Goal: Task Accomplishment & Management: Use online tool/utility

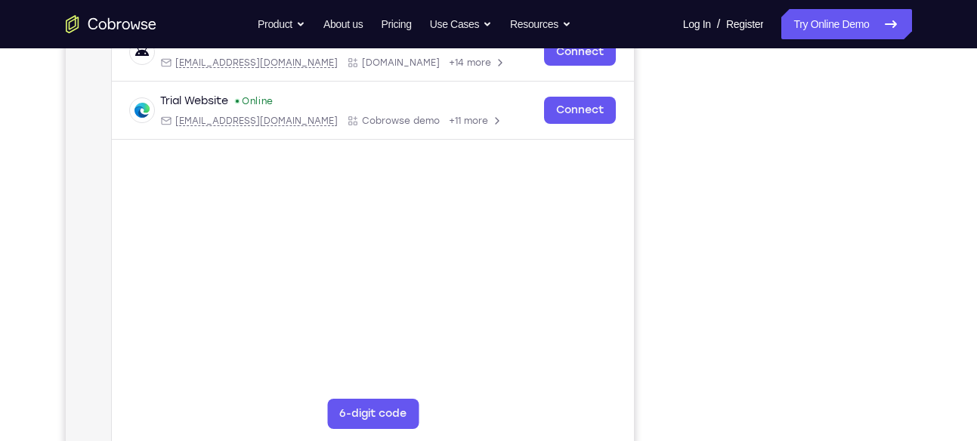
scroll to position [249, 0]
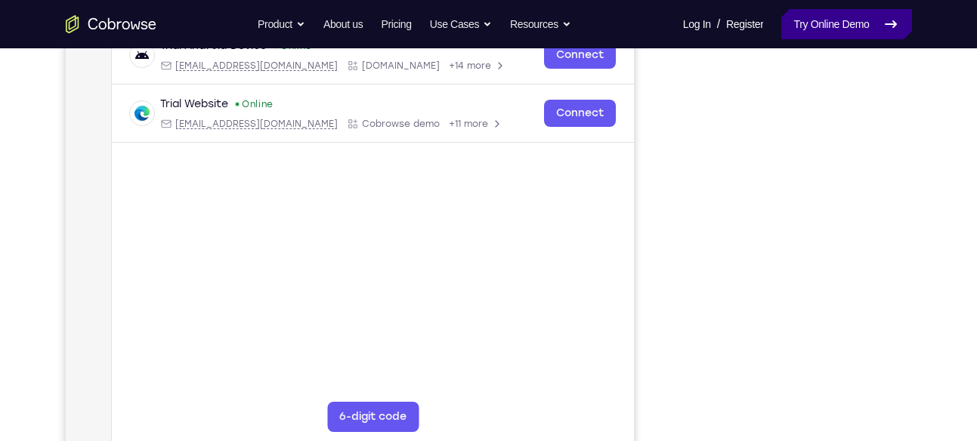
click at [858, 11] on link "Try Online Demo" at bounding box center [846, 24] width 130 height 30
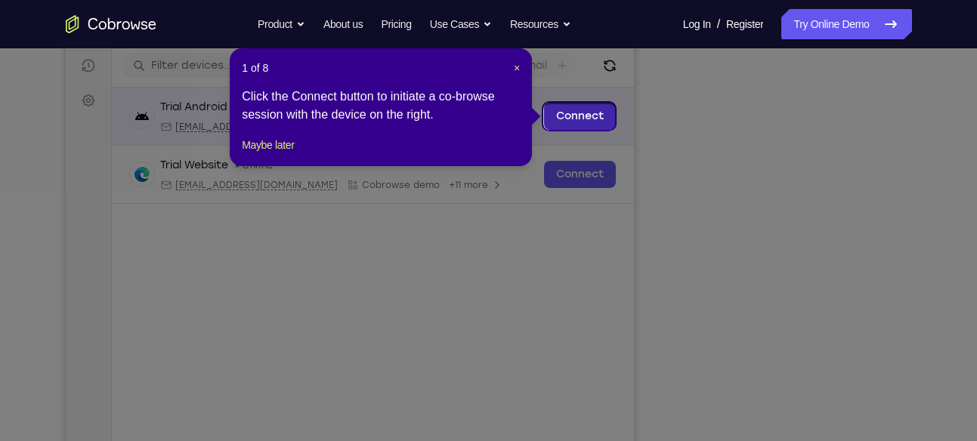
scroll to position [187, 0]
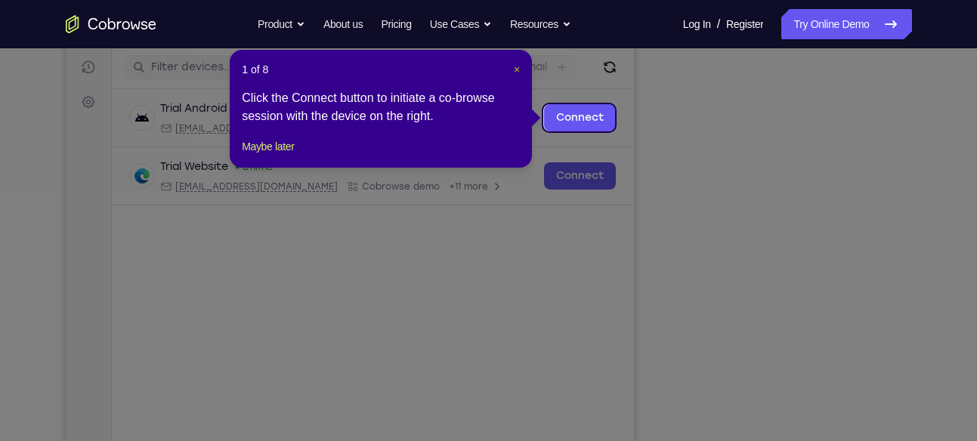
click at [517, 72] on span "×" at bounding box center [517, 69] width 6 height 12
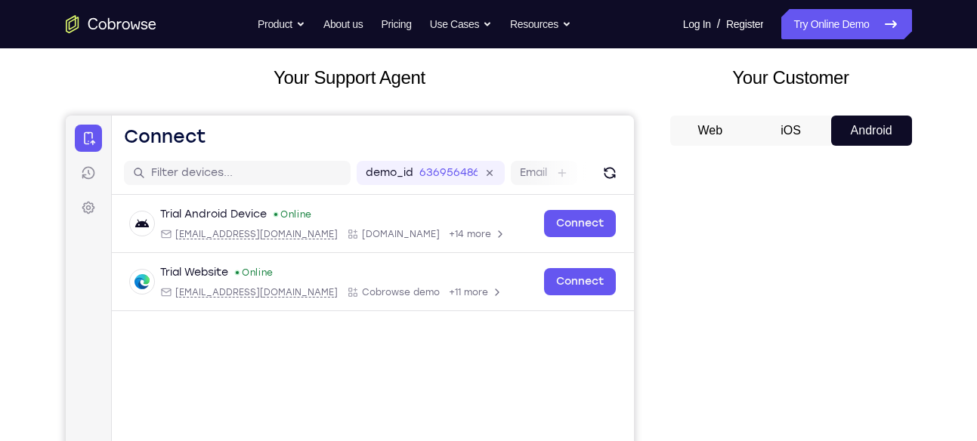
scroll to position [50, 0]
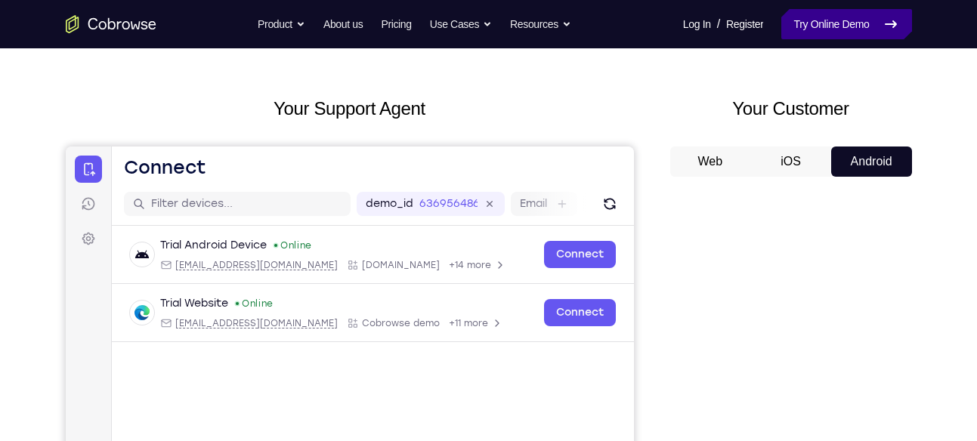
click at [840, 28] on link "Try Online Demo" at bounding box center [846, 24] width 130 height 30
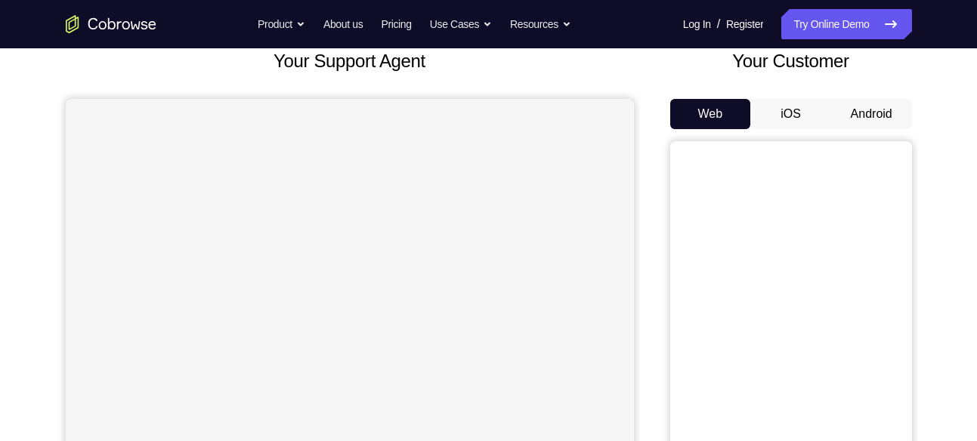
scroll to position [133, 0]
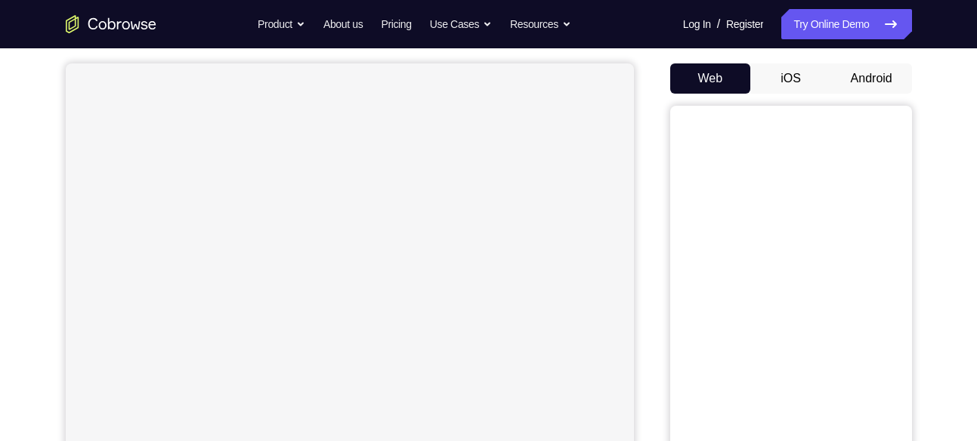
click at [881, 82] on button "Android" at bounding box center [871, 78] width 81 height 30
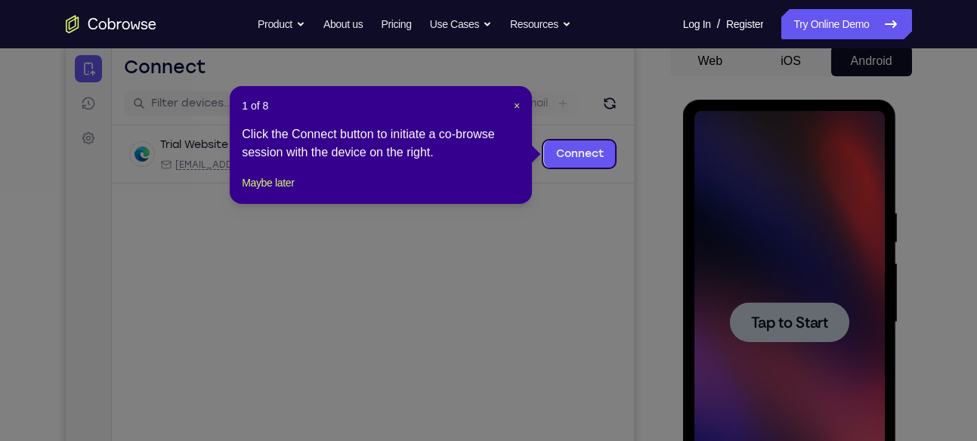
scroll to position [0, 0]
click at [516, 110] on span "×" at bounding box center [517, 106] width 6 height 12
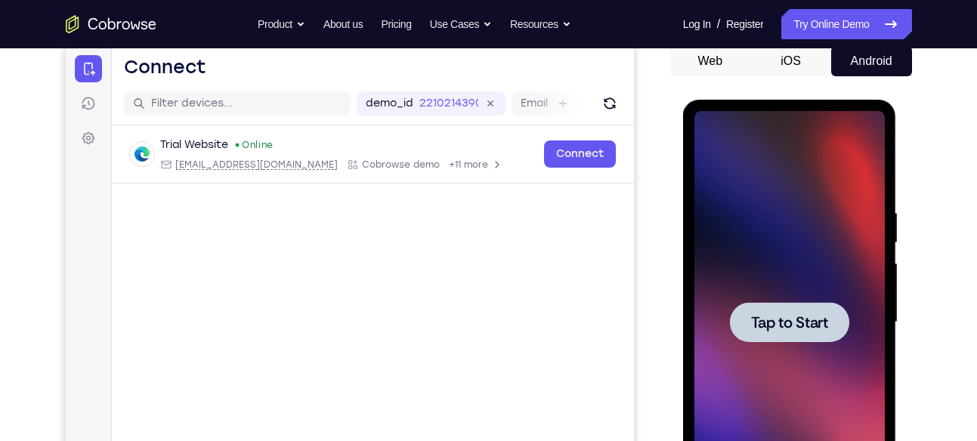
click at [740, 314] on div at bounding box center [789, 322] width 119 height 40
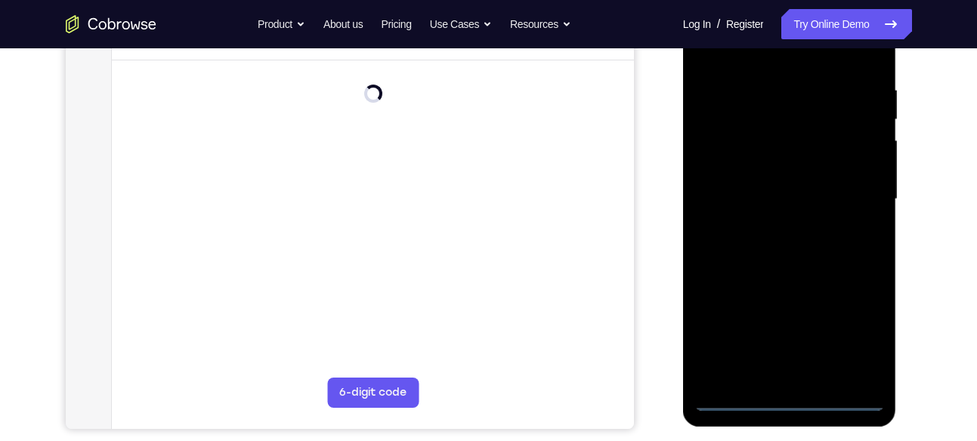
scroll to position [278, 0]
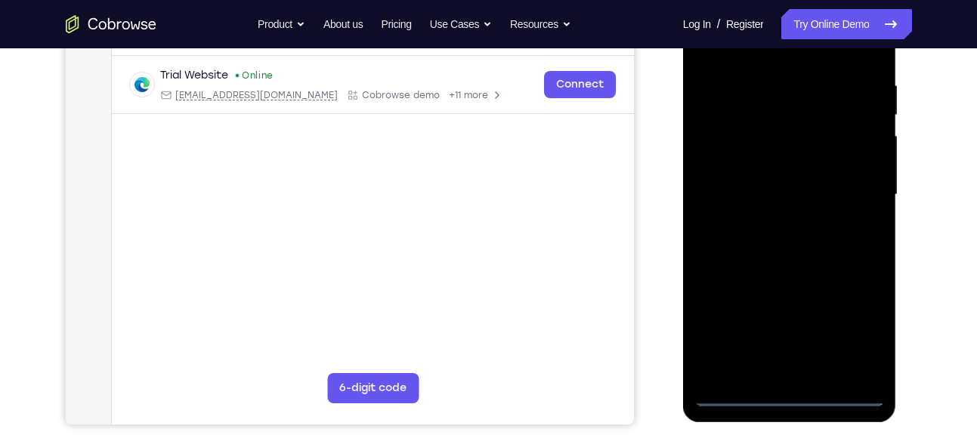
click at [790, 395] on div at bounding box center [789, 194] width 190 height 423
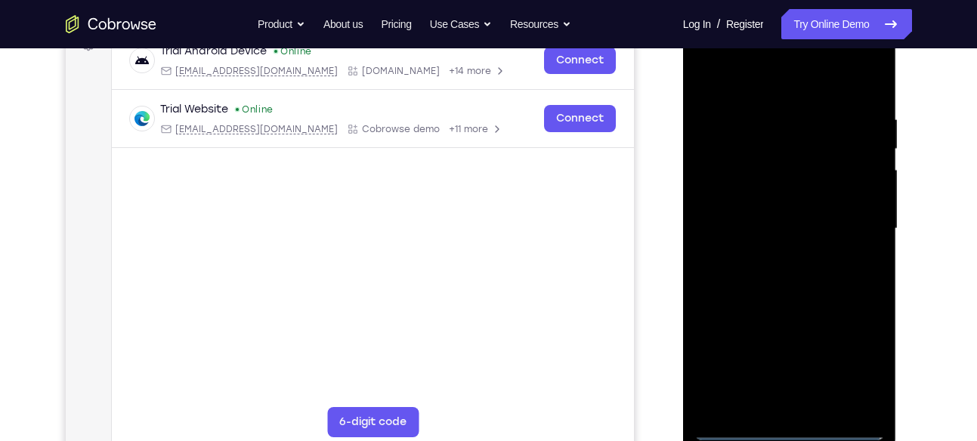
scroll to position [240, 0]
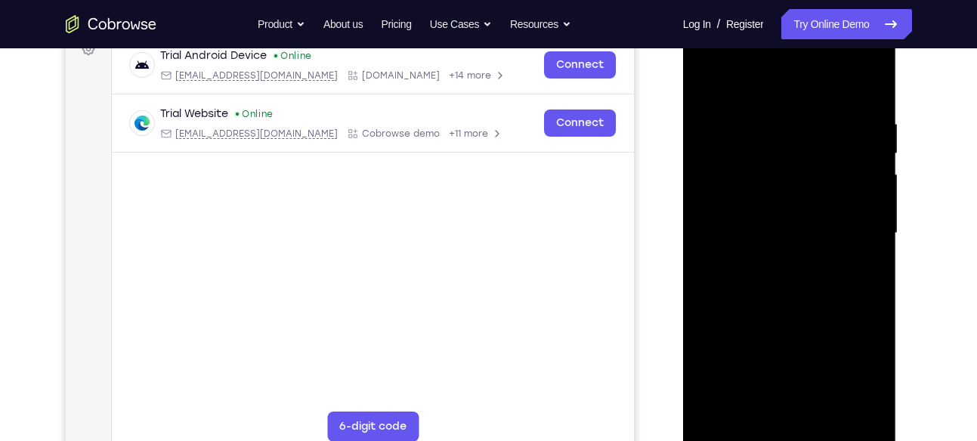
click at [861, 363] on div at bounding box center [789, 233] width 190 height 423
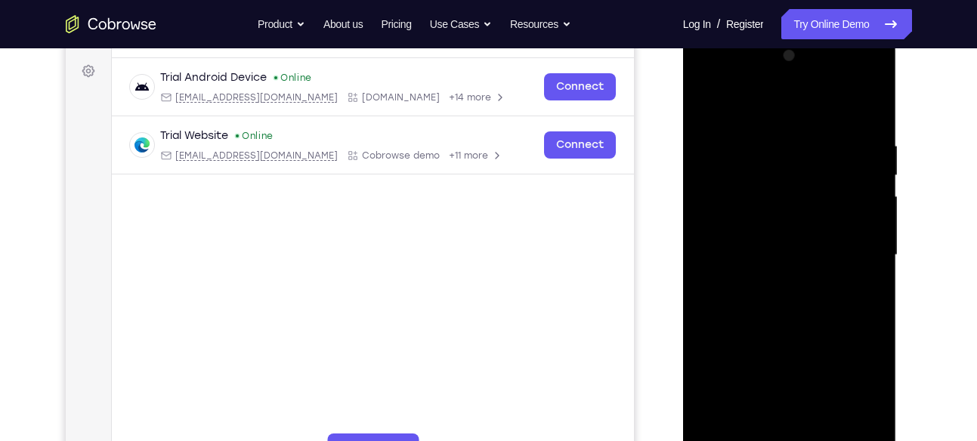
scroll to position [215, 0]
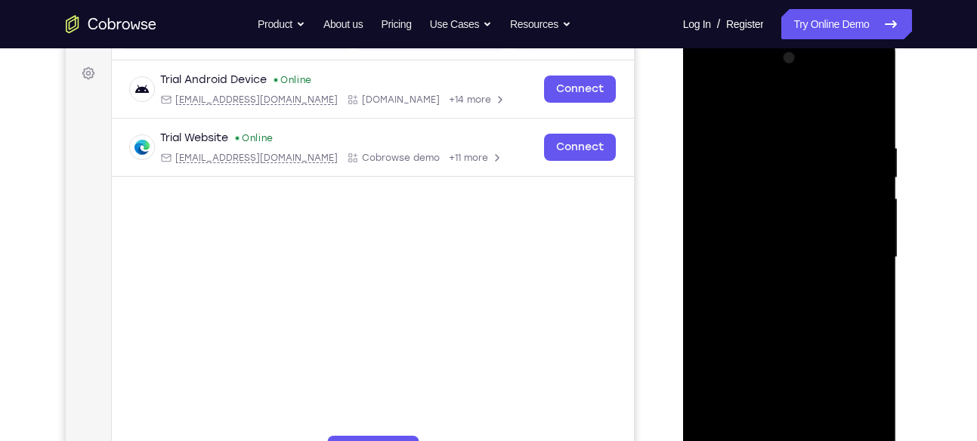
click at [760, 113] on div at bounding box center [789, 257] width 190 height 423
click at [765, 177] on div at bounding box center [789, 257] width 190 height 423
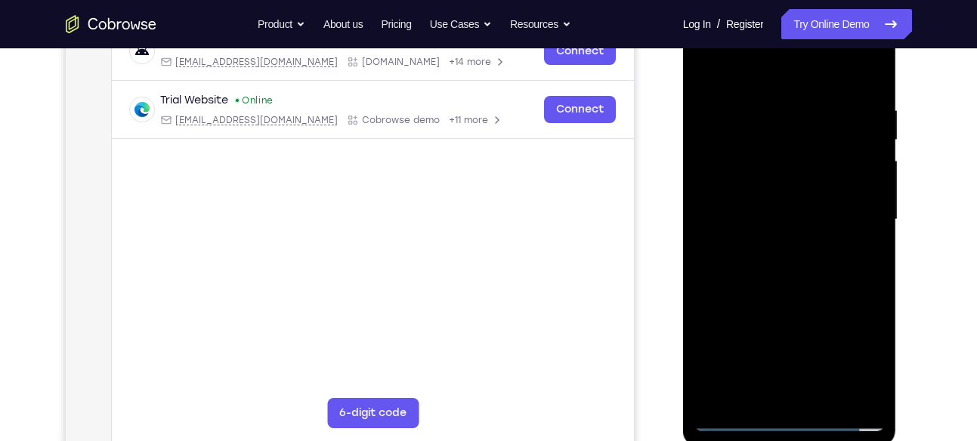
scroll to position [254, 0]
click at [790, 308] on div at bounding box center [789, 219] width 190 height 423
click at [781, 250] on div at bounding box center [789, 219] width 190 height 423
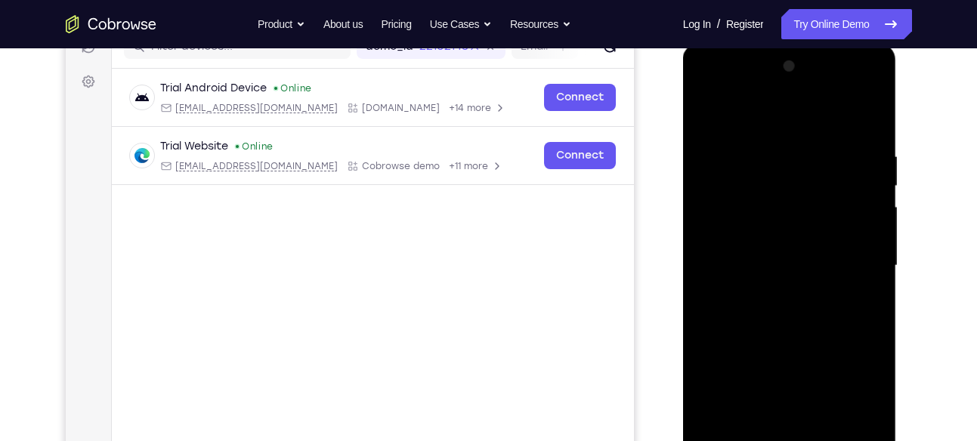
scroll to position [206, 0]
click at [778, 92] on div at bounding box center [789, 266] width 190 height 423
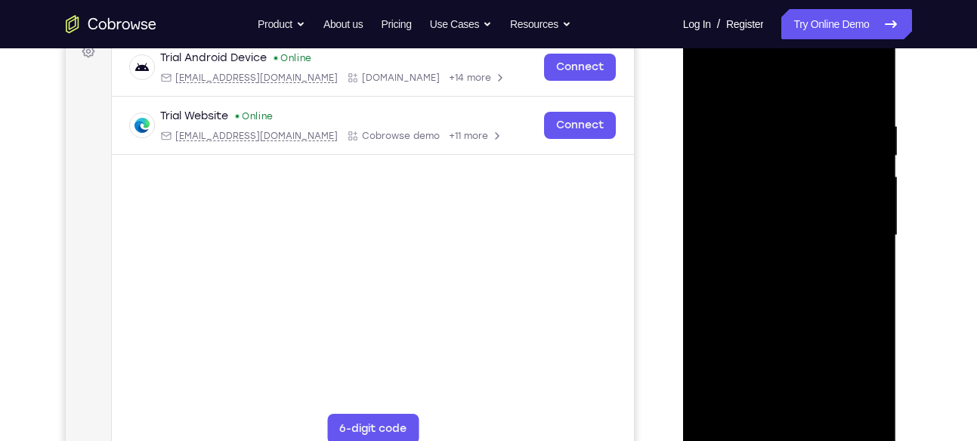
scroll to position [238, 0]
click at [873, 413] on div at bounding box center [789, 234] width 190 height 423
click at [811, 289] on div at bounding box center [789, 234] width 190 height 423
click at [771, 283] on div at bounding box center [789, 234] width 190 height 423
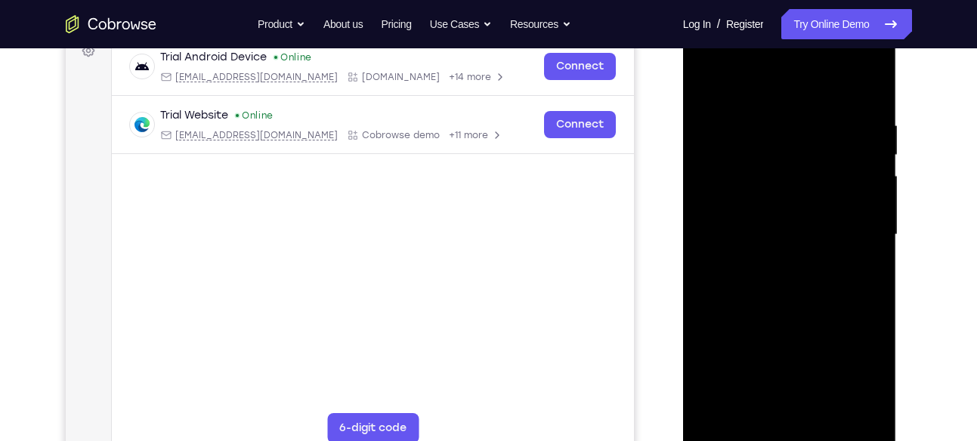
click at [749, 290] on div at bounding box center [789, 234] width 190 height 423
click at [719, 337] on div at bounding box center [789, 234] width 190 height 423
click at [719, 338] on div at bounding box center [789, 234] width 190 height 423
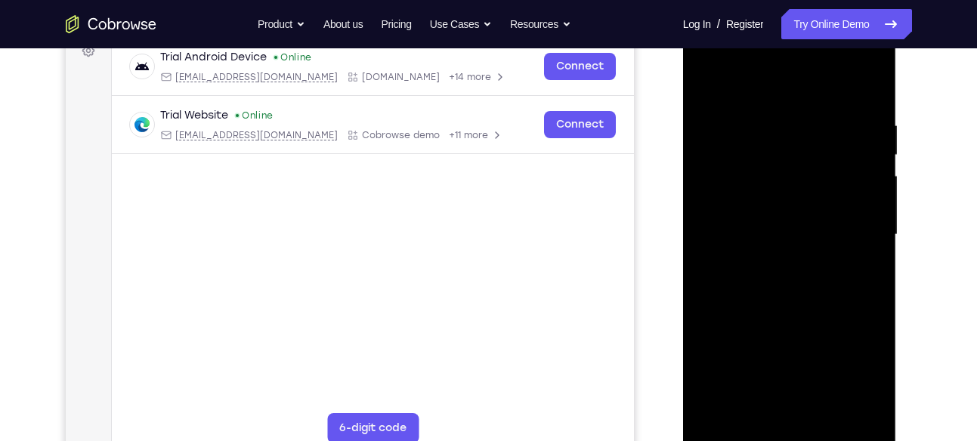
click at [719, 338] on div at bounding box center [789, 234] width 190 height 423
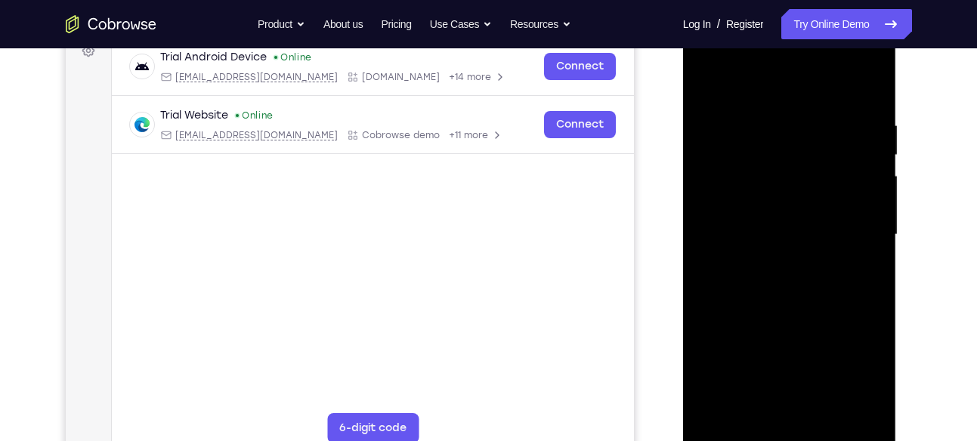
click at [725, 289] on div at bounding box center [789, 234] width 190 height 423
click at [740, 281] on div at bounding box center [789, 234] width 190 height 423
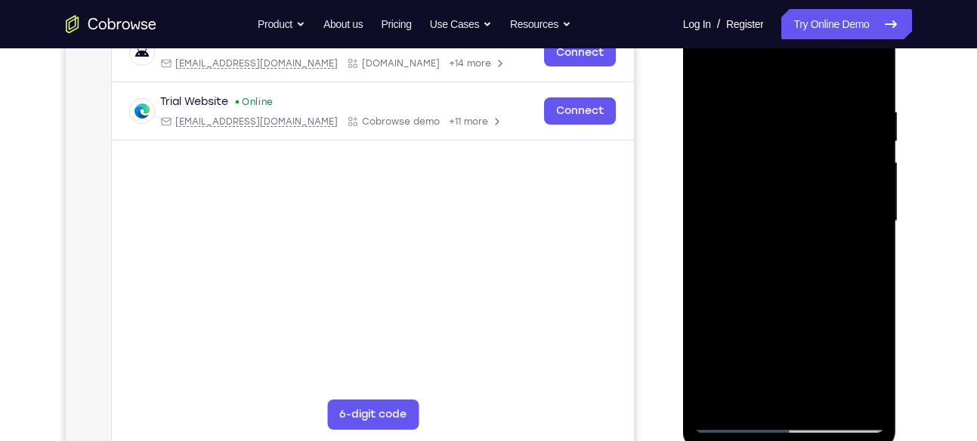
click at [775, 238] on div at bounding box center [789, 221] width 190 height 423
click at [775, 271] on div at bounding box center [789, 221] width 190 height 423
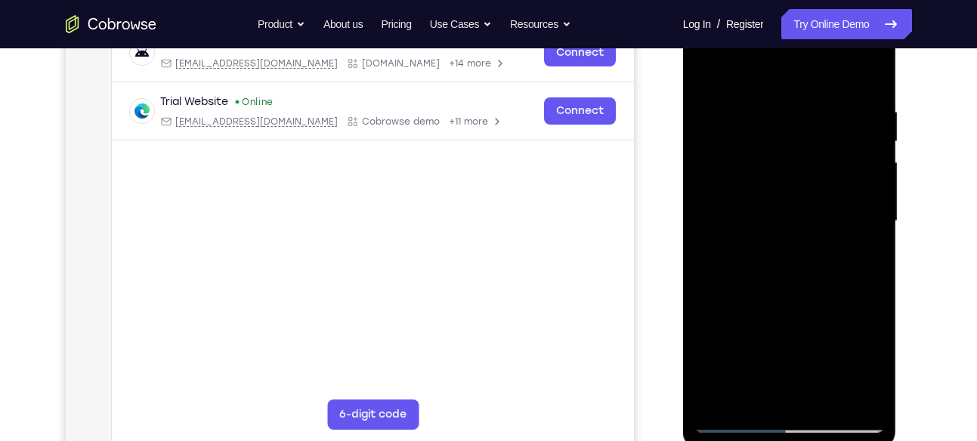
click at [775, 271] on div at bounding box center [789, 221] width 190 height 423
click at [775, 269] on div at bounding box center [789, 221] width 190 height 423
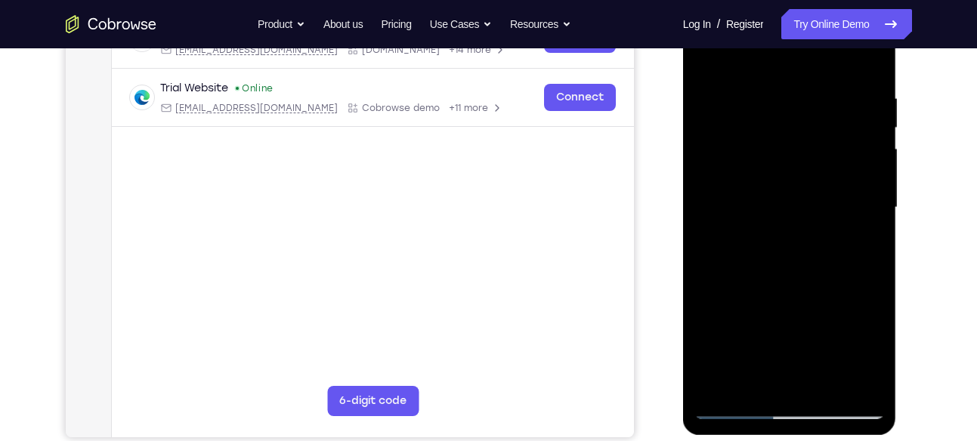
scroll to position [250, 0]
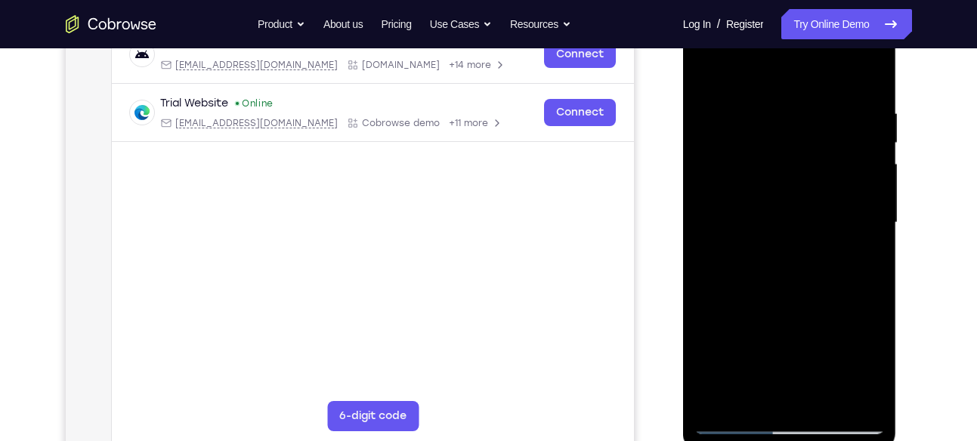
click at [805, 252] on div at bounding box center [789, 222] width 190 height 423
click at [805, 253] on div at bounding box center [789, 222] width 190 height 423
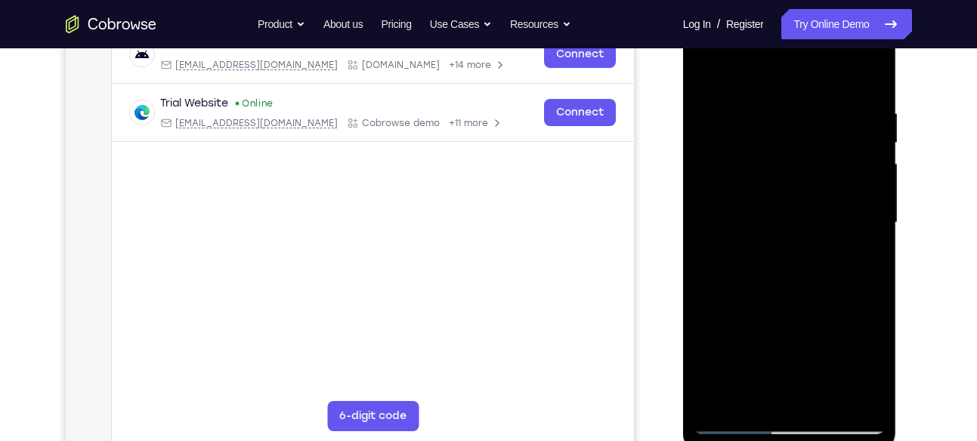
click at [805, 253] on div at bounding box center [789, 222] width 190 height 423
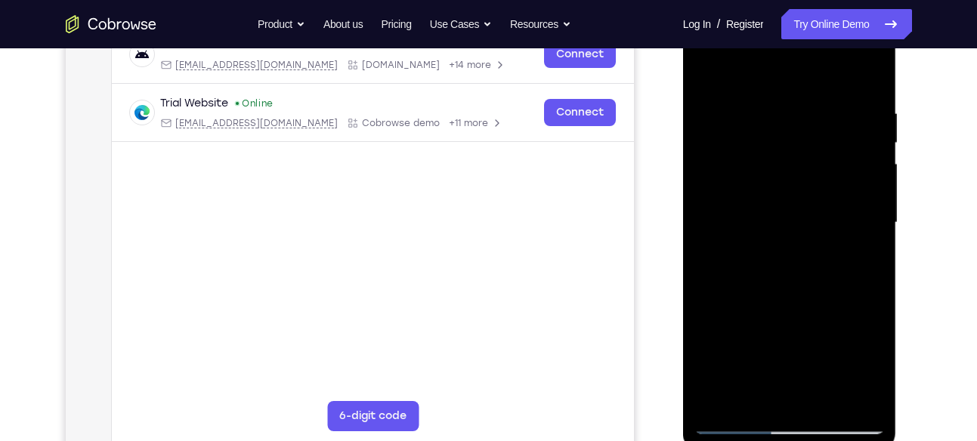
click at [805, 253] on div at bounding box center [789, 222] width 190 height 423
drag, startPoint x: 751, startPoint y: 232, endPoint x: 715, endPoint y: 227, distance: 36.5
click at [715, 227] on div at bounding box center [789, 222] width 190 height 423
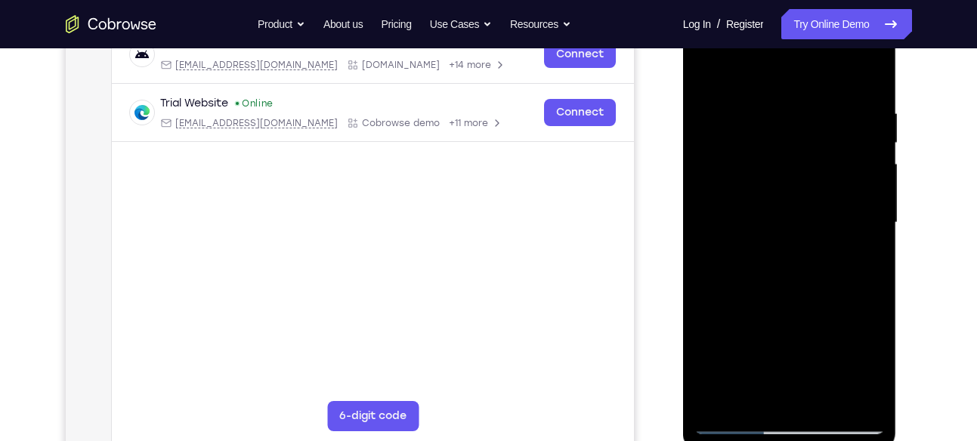
click at [869, 74] on div at bounding box center [789, 222] width 190 height 423
click at [725, 326] on div at bounding box center [789, 222] width 190 height 423
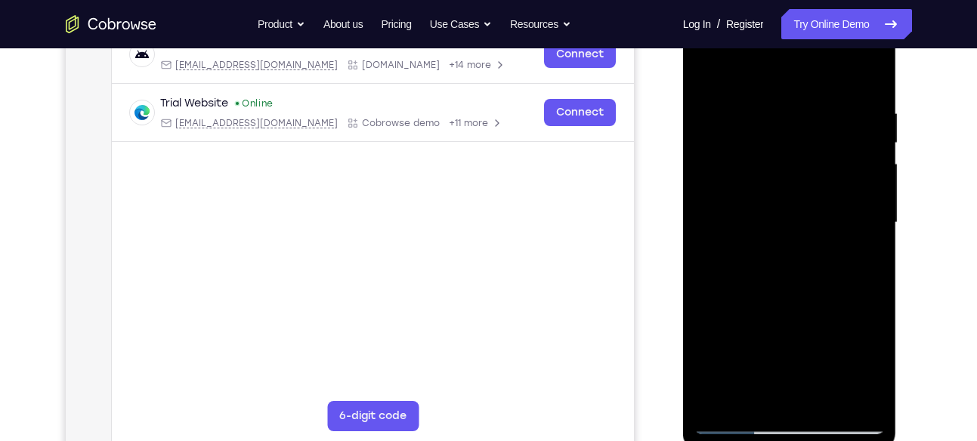
click at [725, 326] on div at bounding box center [789, 222] width 190 height 423
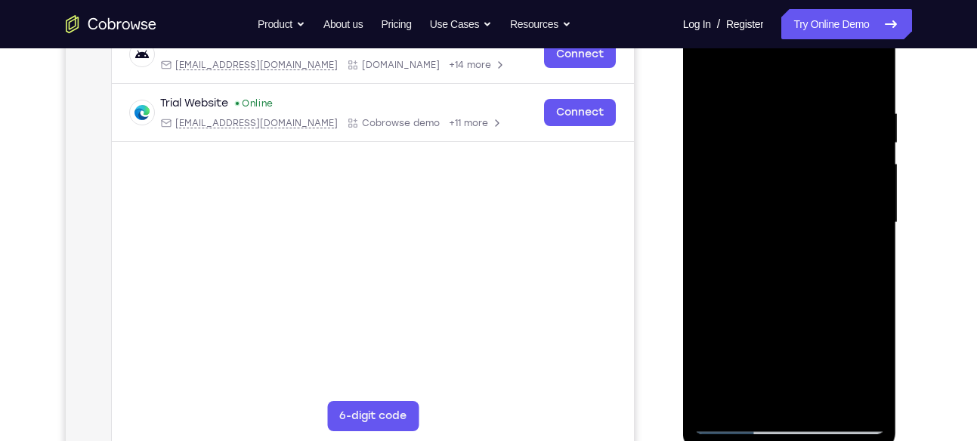
click at [725, 326] on div at bounding box center [789, 222] width 190 height 423
click at [720, 326] on div at bounding box center [789, 222] width 190 height 423
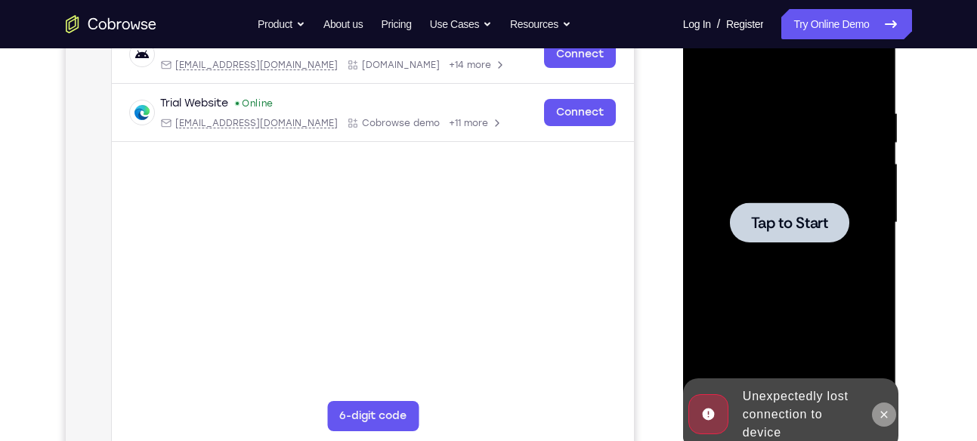
click at [887, 410] on icon at bounding box center [884, 415] width 12 height 12
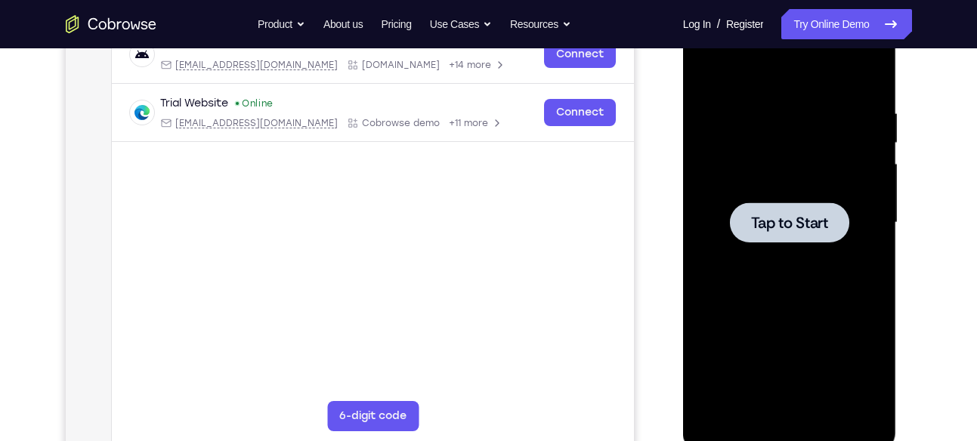
click at [745, 206] on div at bounding box center [789, 222] width 119 height 40
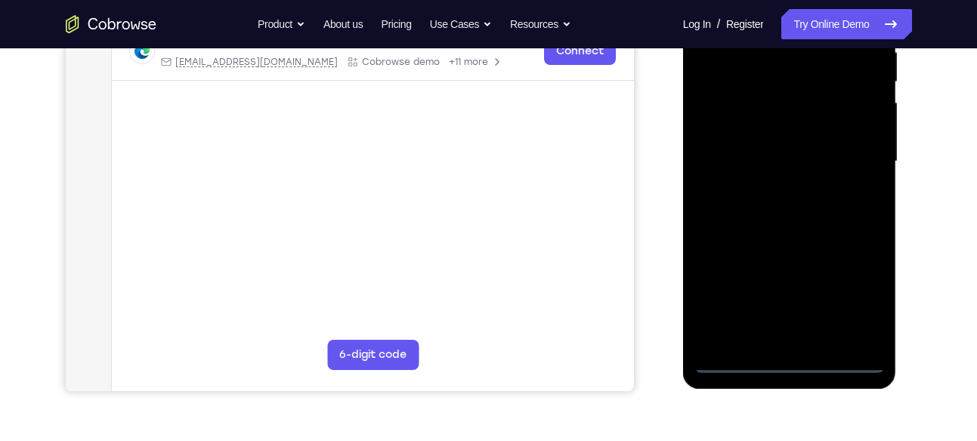
scroll to position [312, 0]
click at [791, 363] on div at bounding box center [789, 160] width 190 height 423
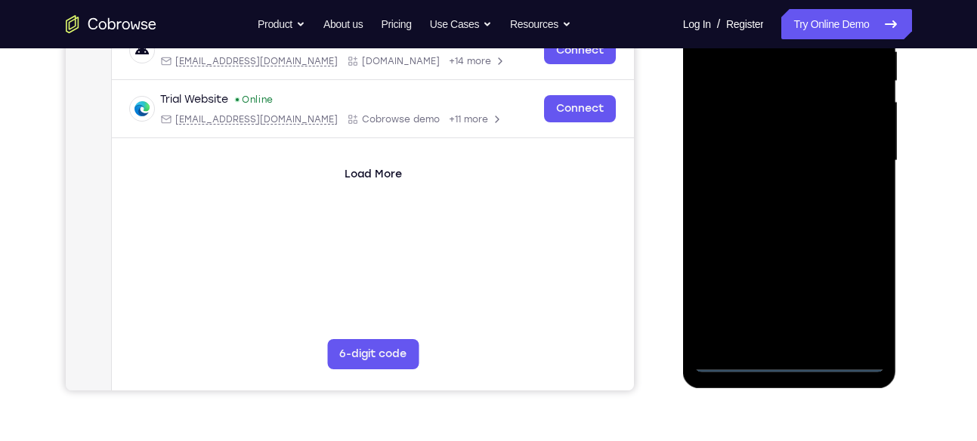
click at [860, 298] on div at bounding box center [789, 160] width 190 height 423
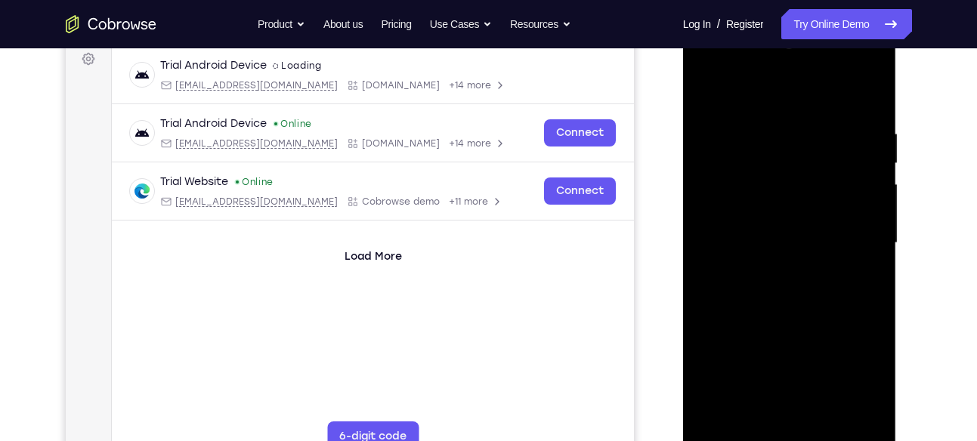
scroll to position [229, 0]
click at [740, 107] on div at bounding box center [789, 243] width 190 height 423
click at [768, 160] on div at bounding box center [789, 243] width 190 height 423
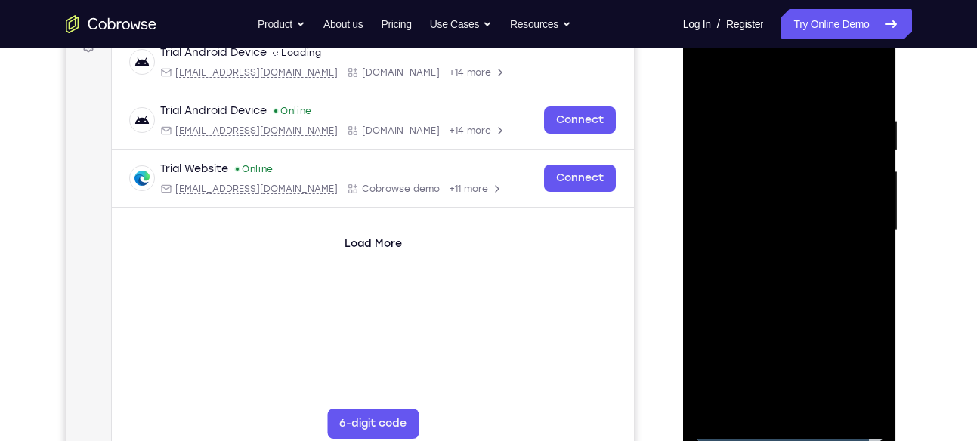
click at [791, 321] on div at bounding box center [789, 230] width 190 height 423
click at [775, 260] on div at bounding box center [789, 230] width 190 height 423
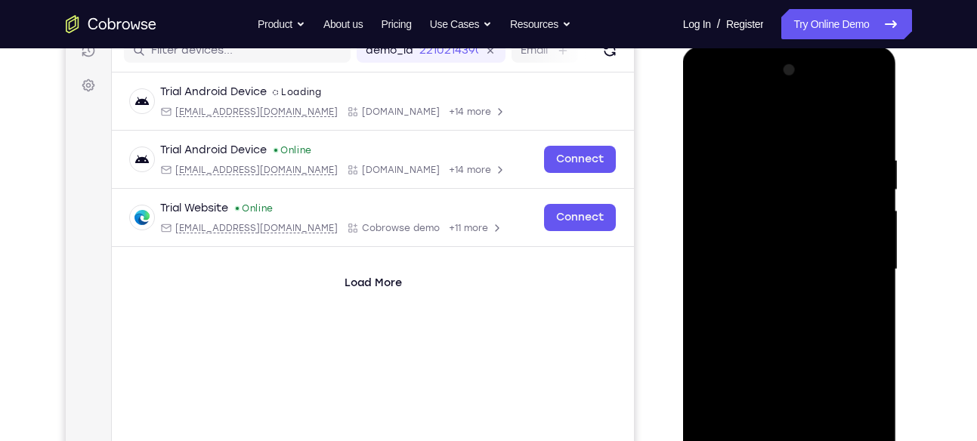
scroll to position [194, 0]
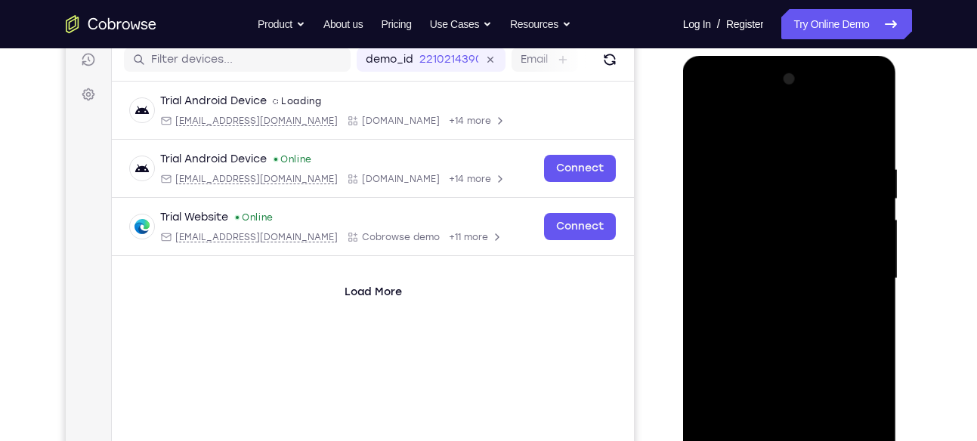
click at [812, 100] on div at bounding box center [789, 278] width 190 height 423
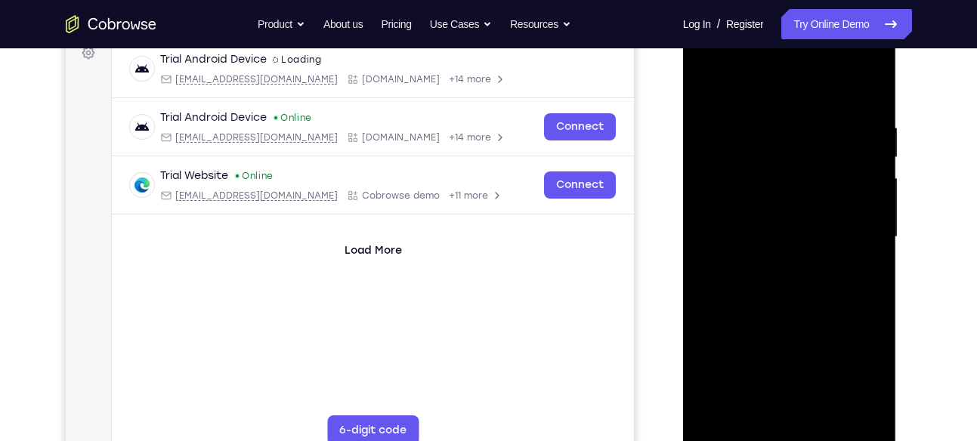
scroll to position [236, 0]
click at [873, 411] on div at bounding box center [789, 236] width 190 height 423
click at [802, 304] on div at bounding box center [789, 236] width 190 height 423
click at [757, 284] on div at bounding box center [789, 236] width 190 height 423
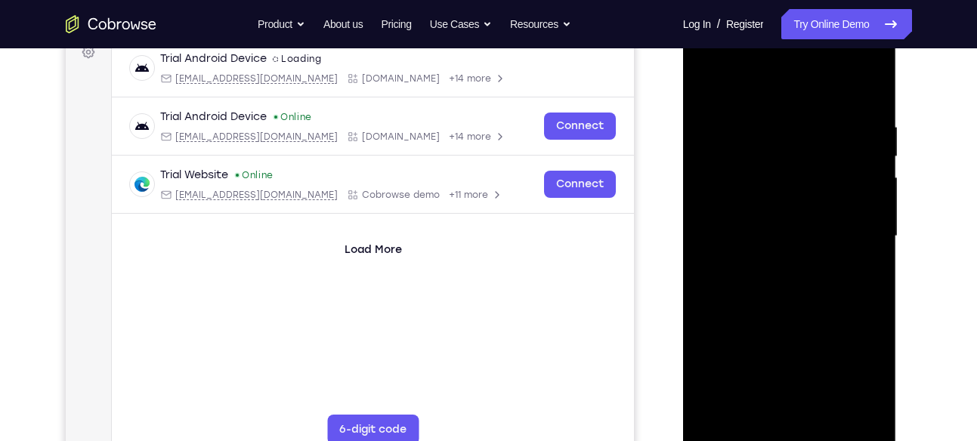
click at [745, 348] on div at bounding box center [789, 236] width 190 height 423
click at [803, 188] on div at bounding box center [789, 236] width 190 height 423
click at [760, 288] on div at bounding box center [789, 236] width 190 height 423
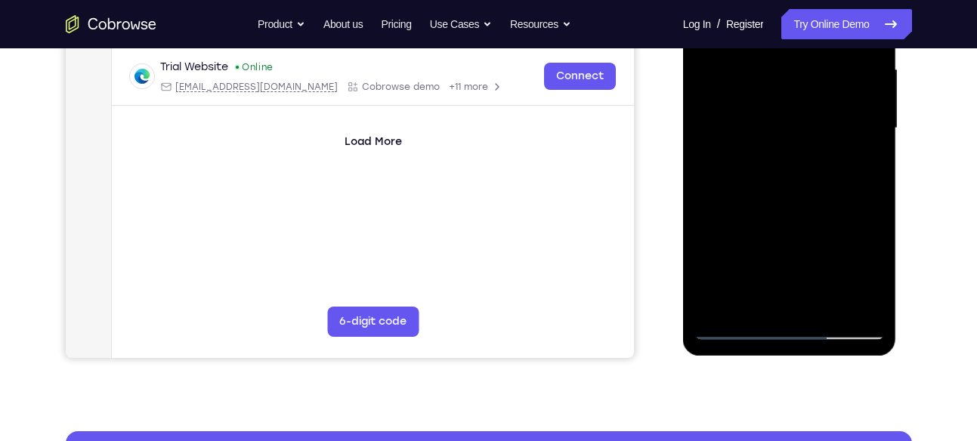
scroll to position [346, 0]
